Goal: Check status

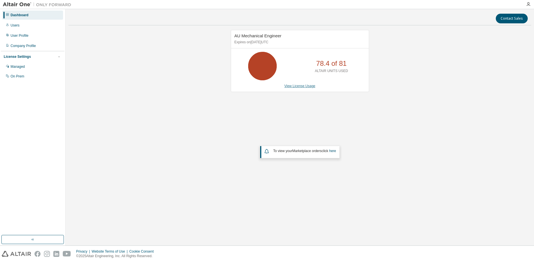
click at [298, 88] on link "View License Usage" at bounding box center [299, 86] width 31 height 4
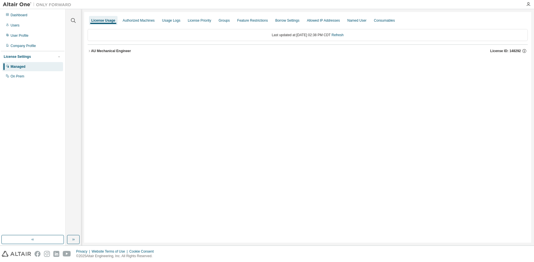
click at [433, 118] on div "License Usage Authorized Machines Usage Logs License Priority Groups Feature Re…" at bounding box center [307, 127] width 447 height 231
click at [101, 50] on div "AU Mechanical Engineer" at bounding box center [111, 51] width 40 height 5
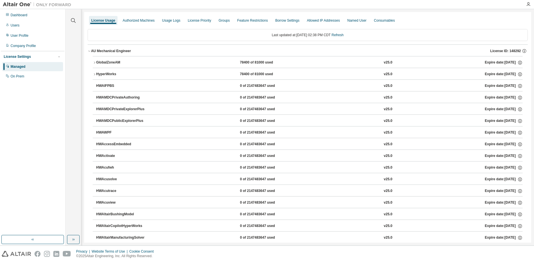
click at [109, 64] on div "GlobalZoneAM" at bounding box center [121, 62] width 51 height 5
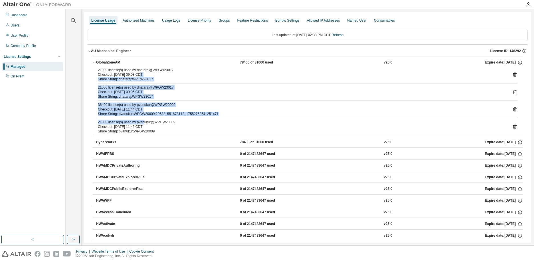
drag, startPoint x: 139, startPoint y: 87, endPoint x: 142, endPoint y: 122, distance: 35.2
click at [142, 122] on div "21000 license(s) used by dnataraj@WPGW23017 Checkout: [DATE] 09:03 CDT Share St…" at bounding box center [308, 102] width 430 height 68
drag, startPoint x: 142, startPoint y: 122, endPoint x: 224, endPoint y: 115, distance: 82.7
click at [224, 115] on div "Share String: pvanukur:WPGW20009:29632_551678112_1755276264_251471" at bounding box center [301, 114] width 406 height 5
